Goal: Information Seeking & Learning: Learn about a topic

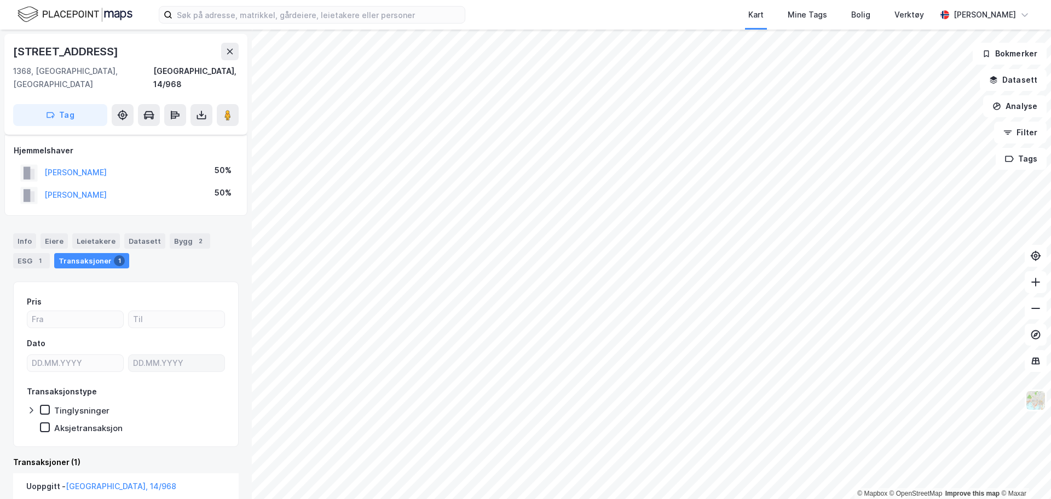
scroll to position [108, 0]
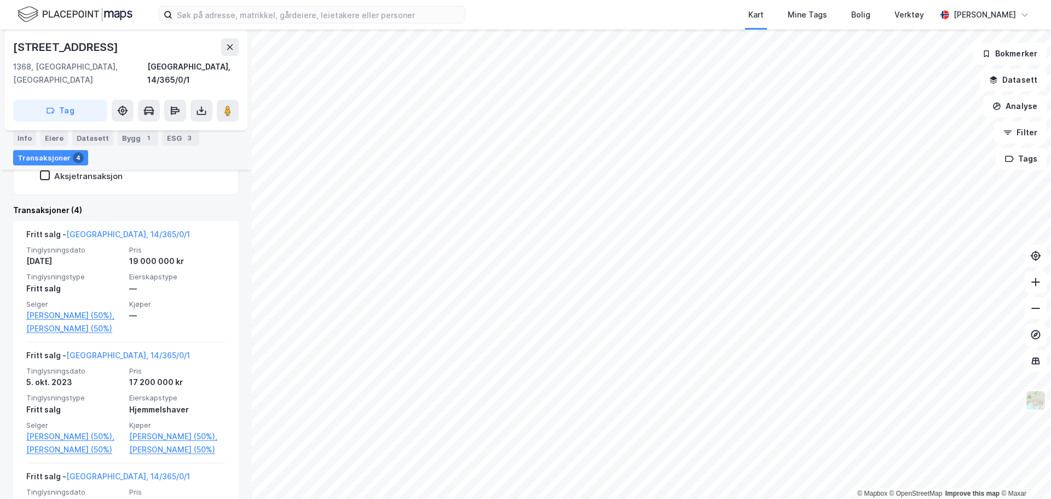
scroll to position [307, 0]
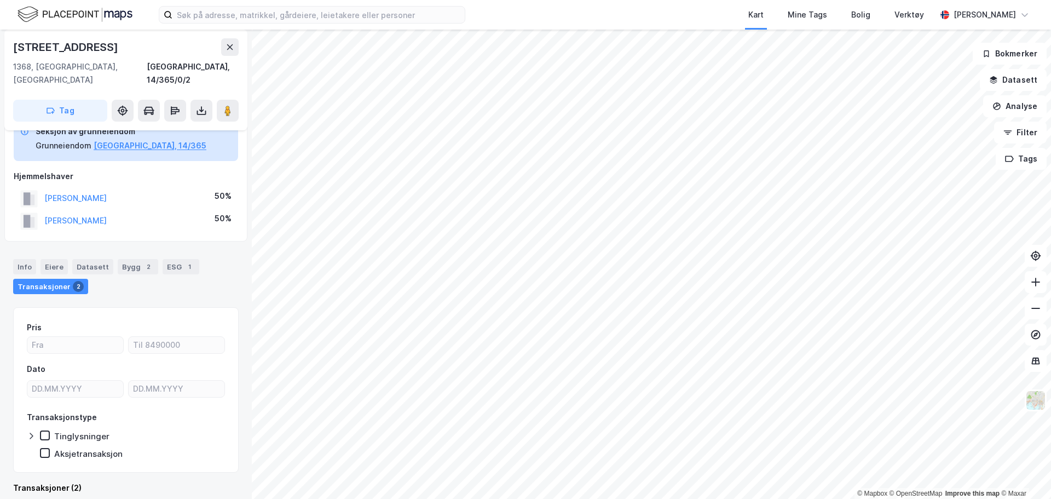
scroll to position [192, 0]
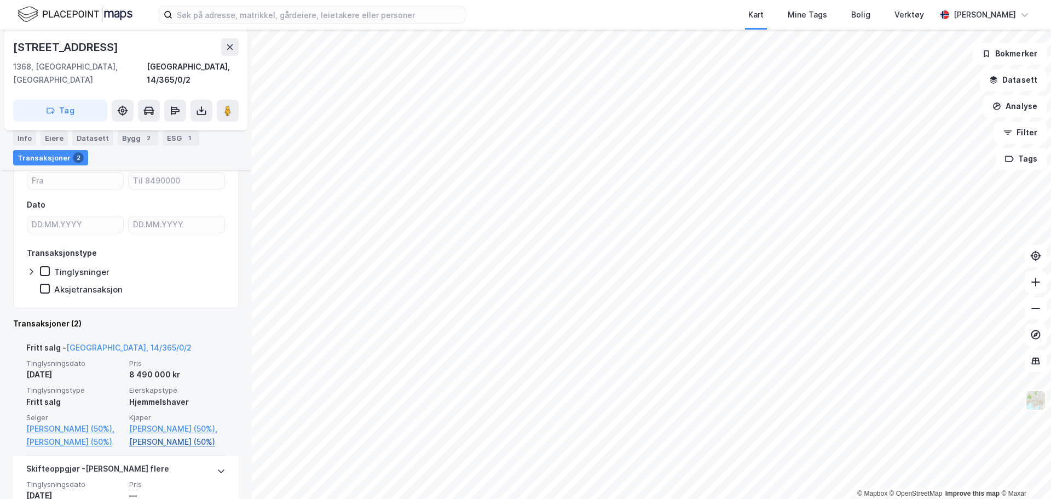
click at [158, 435] on link "[PERSON_NAME] (50%)" at bounding box center [177, 441] width 96 height 13
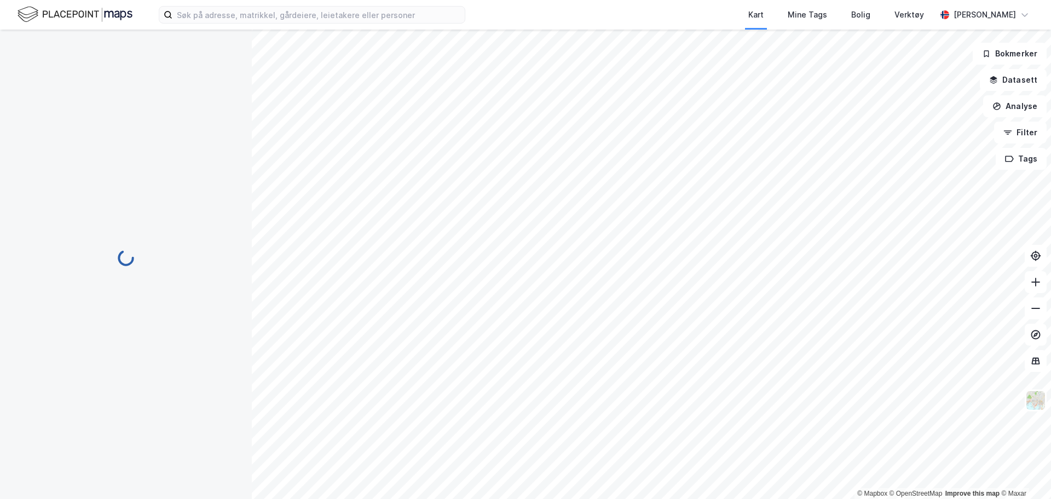
scroll to position [28, 0]
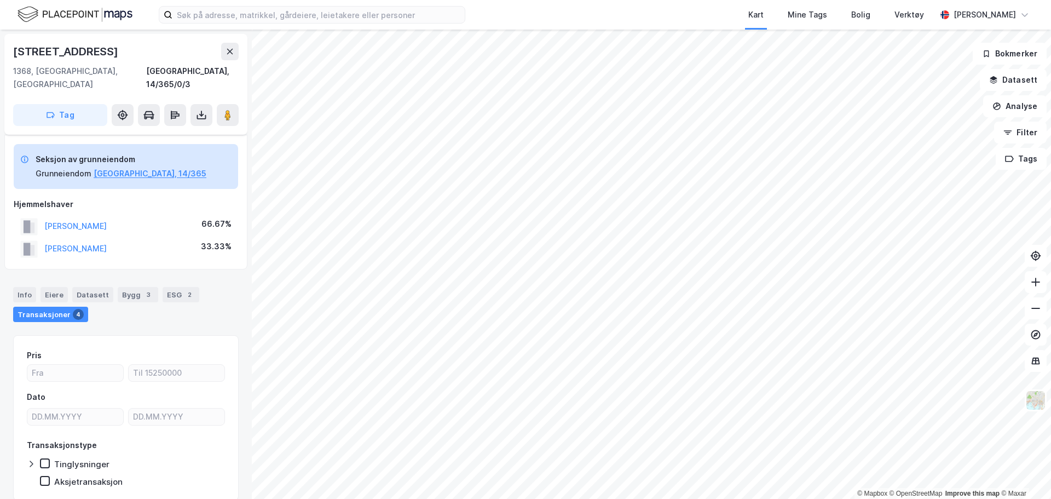
scroll to position [28, 0]
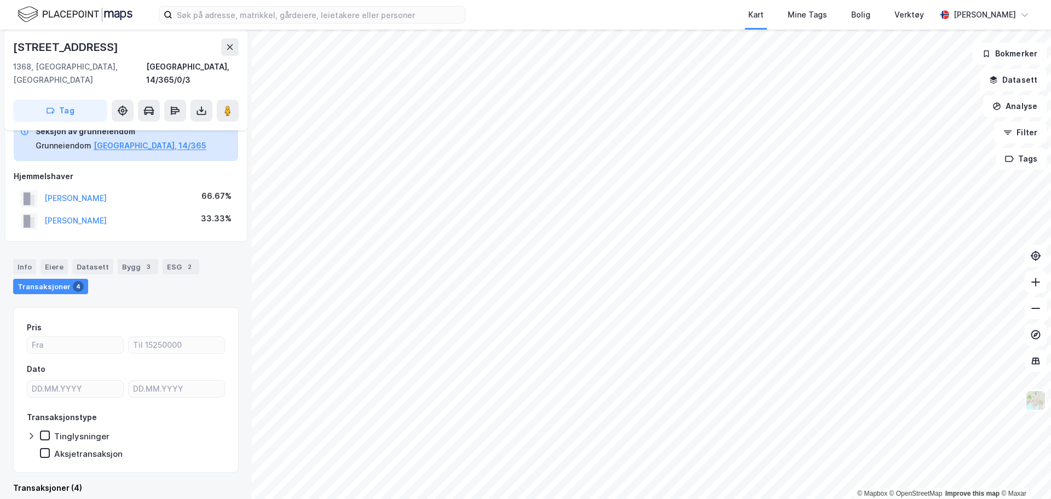
scroll to position [28, 0]
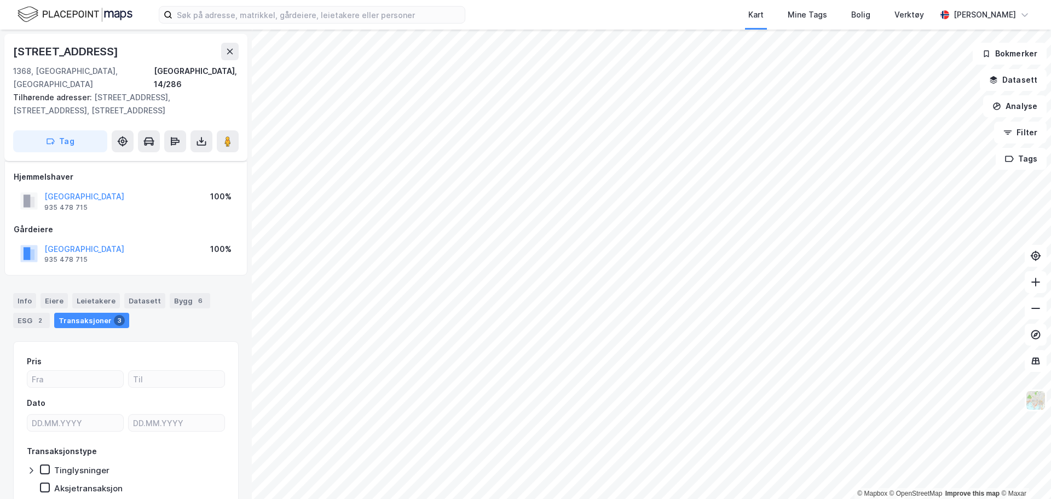
scroll to position [28, 0]
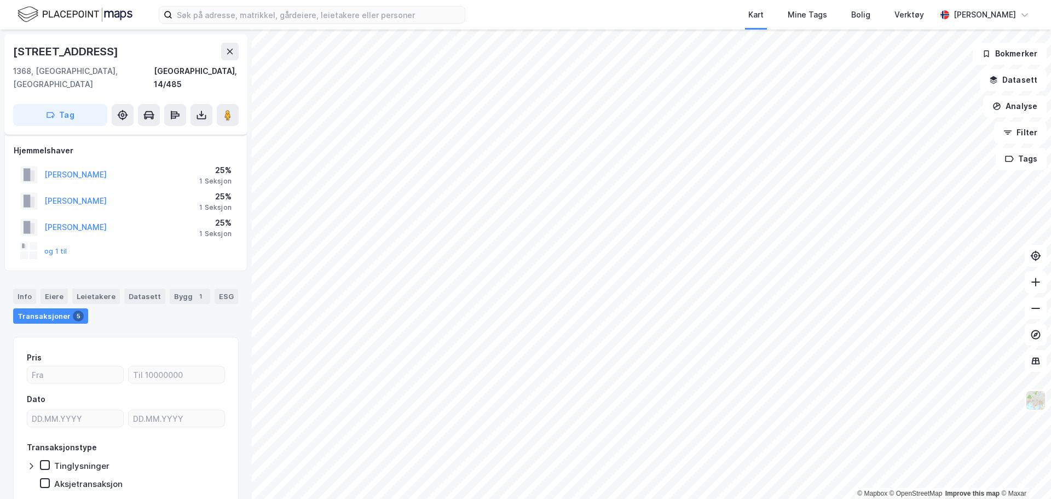
scroll to position [28, 0]
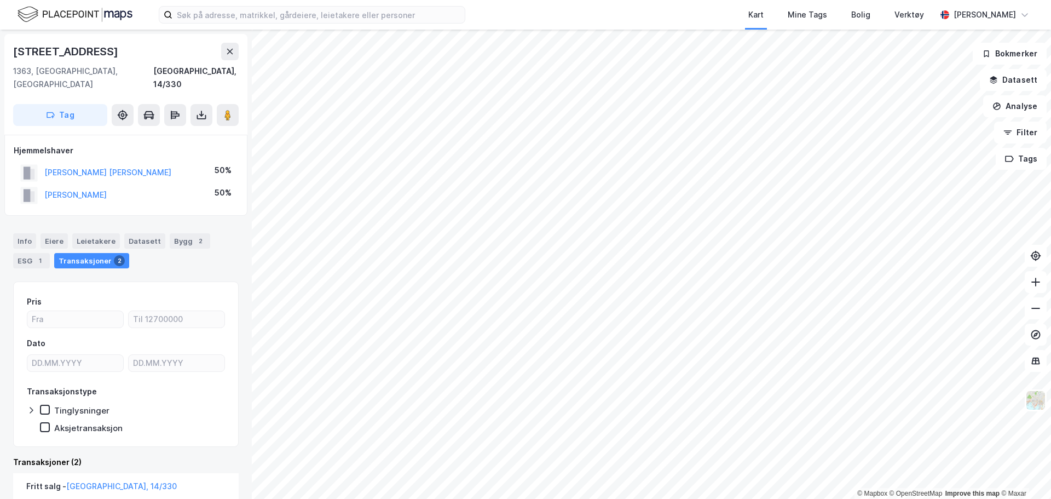
click at [651, 24] on div "Kart Mine Tags Bolig Verktøy [PERSON_NAME] © Mapbox © OpenStreetMap Improve thi…" at bounding box center [525, 249] width 1051 height 499
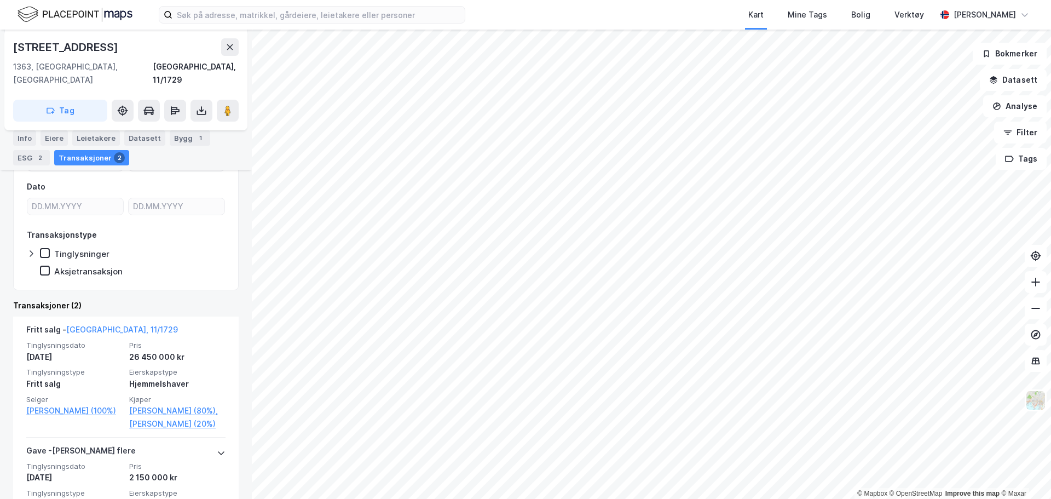
scroll to position [164, 0]
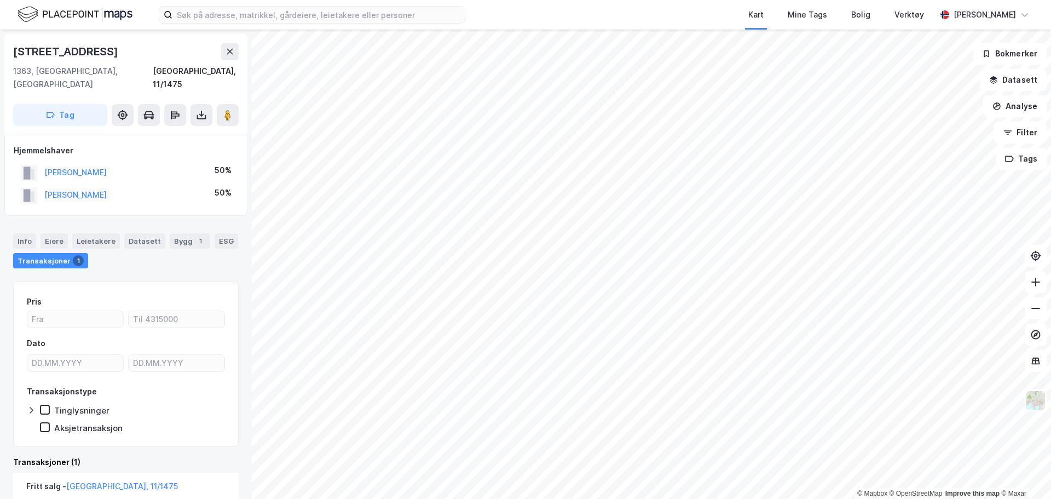
scroll to position [108, 0]
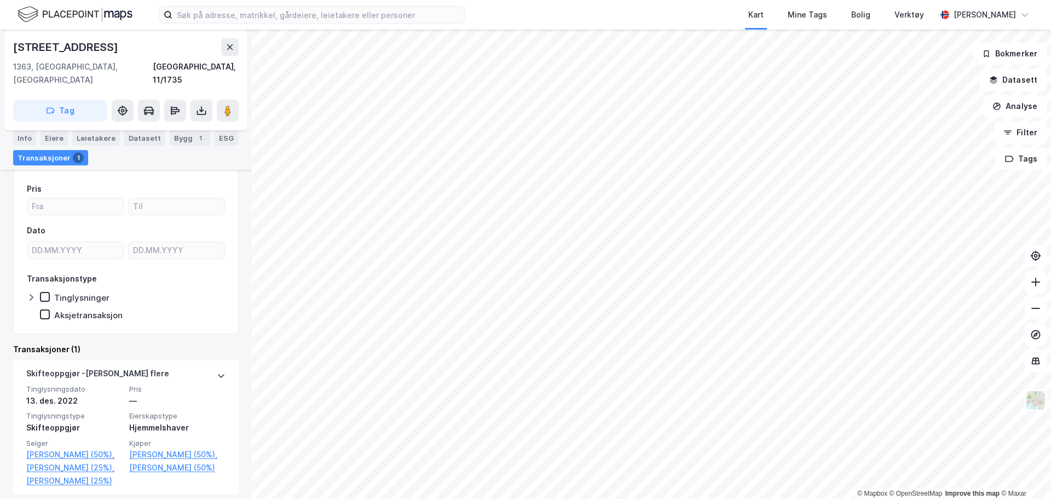
scroll to position [147, 0]
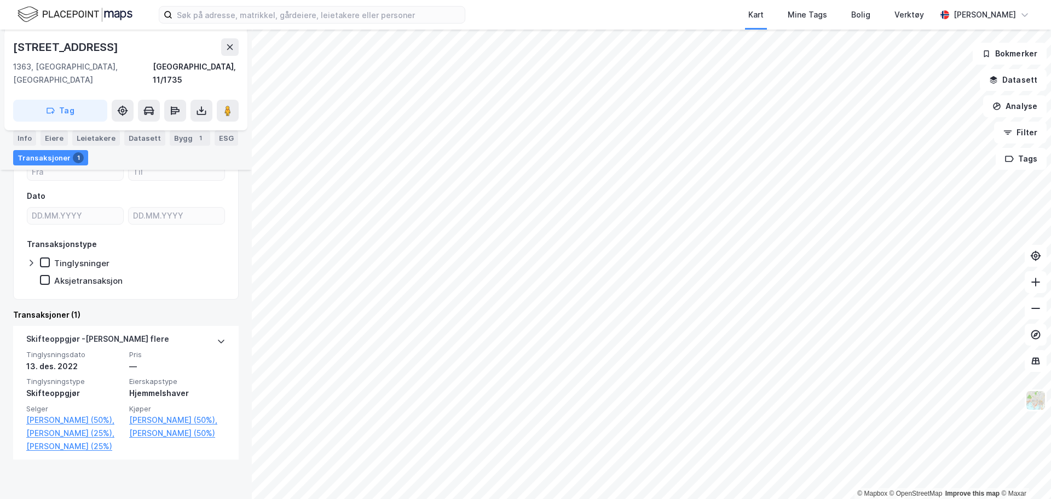
click at [240, 235] on div "© Mapbox © OpenStreetMap Improve this map © Maxar [STREET_ADDRESS] 1363, Høvik,…" at bounding box center [525, 264] width 1051 height 469
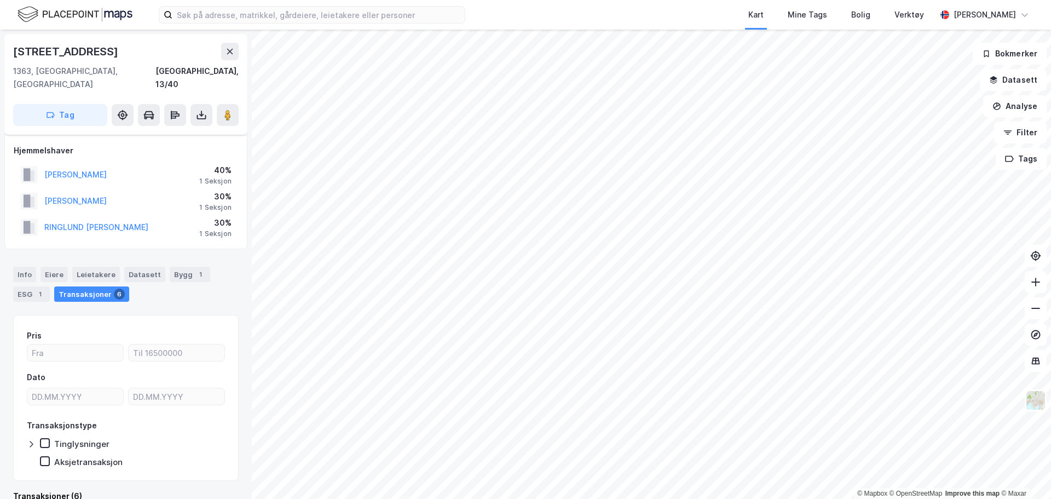
scroll to position [8, 0]
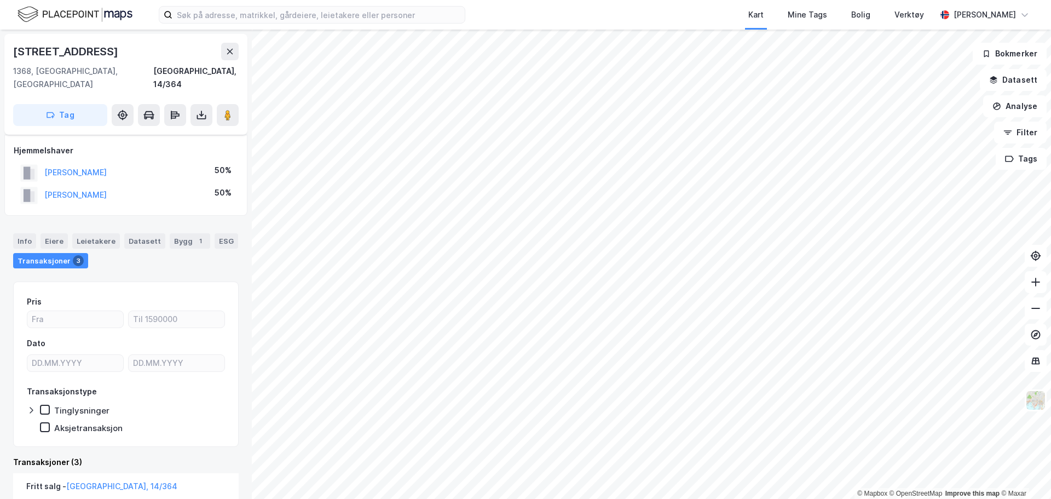
scroll to position [219, 0]
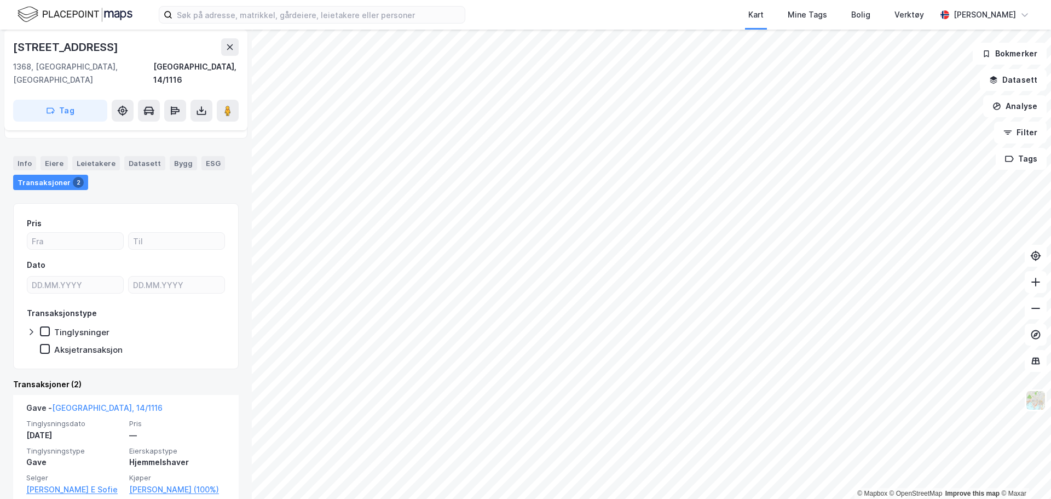
scroll to position [193, 0]
